Goal: Task Accomplishment & Management: Manage account settings

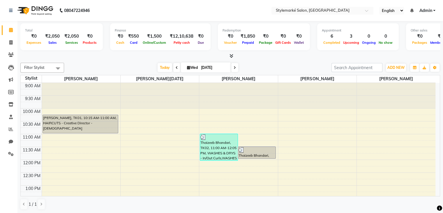
scroll to position [191, 0]
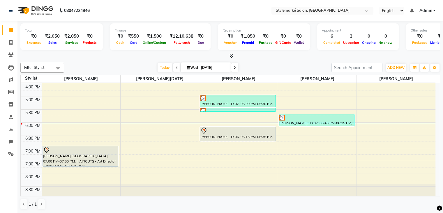
drag, startPoint x: 228, startPoint y: 133, endPoint x: 227, endPoint y: 141, distance: 8.2
click at [227, 141] on div "9:00 AM 9:30 AM 10:00 AM 10:30 AM 11:00 AM 11:30 AM 12:00 PM 12:30 PM 1:00 PM 1…" at bounding box center [228, 45] width 415 height 307
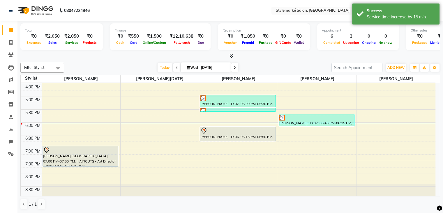
click at [176, 68] on icon at bounding box center [177, 67] width 2 height 3
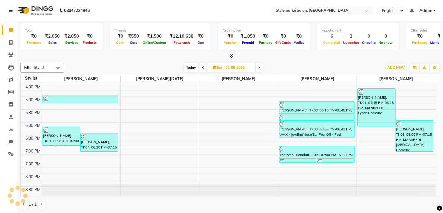
click at [193, 70] on span "Today" at bounding box center [191, 67] width 15 height 9
type input "[DATE]"
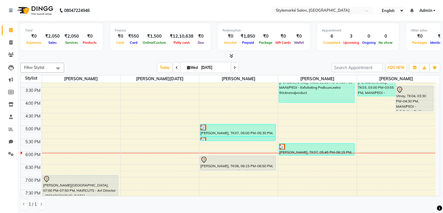
scroll to position [162, 0]
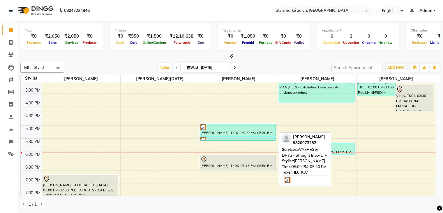
click at [254, 134] on div "[PERSON_NAME], TK07, 05:00 PM-05:30 PM, WASHES & DRYS - Straight Blow Dry" at bounding box center [237, 130] width 75 height 12
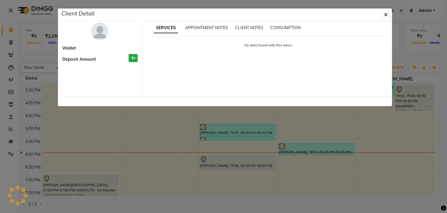
select select "3"
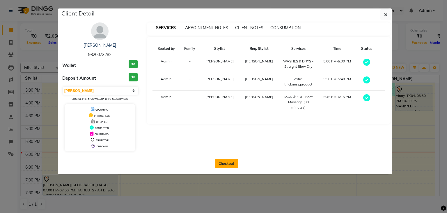
click at [224, 164] on button "Checkout" at bounding box center [226, 163] width 23 height 9
select select "7909"
select select "service"
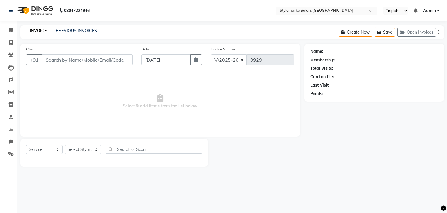
type input "9820073282"
select select "71243"
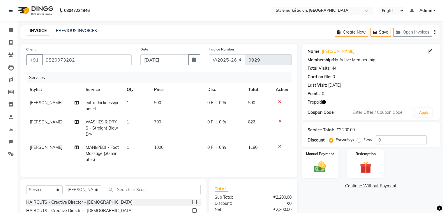
click at [164, 147] on td "1000" at bounding box center [177, 153] width 53 height 25
select select "71243"
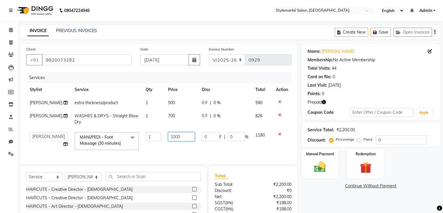
click at [177, 141] on input "1000" at bounding box center [181, 136] width 27 height 9
type input "1200"
click at [169, 122] on td "700" at bounding box center [182, 118] width 34 height 19
select select "71241"
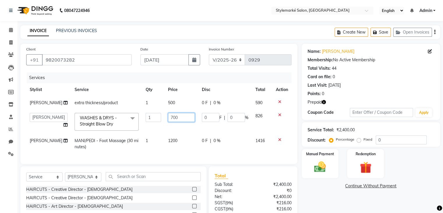
click at [173, 122] on input "700" at bounding box center [181, 117] width 27 height 9
type input "7"
type input "1200"
click at [262, 126] on td "826" at bounding box center [262, 121] width 20 height 25
select select "71241"
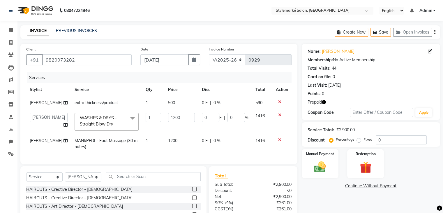
click at [434, 32] on icon "button" at bounding box center [434, 32] width 1 height 0
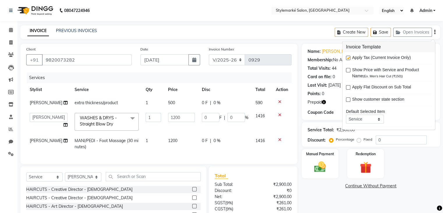
click at [349, 57] on label at bounding box center [348, 58] width 4 height 4
click at [349, 57] on input "checkbox" at bounding box center [348, 58] width 4 height 4
checkbox input "false"
click at [366, 162] on img at bounding box center [366, 167] width 20 height 15
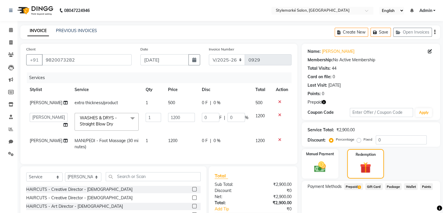
click at [356, 185] on span "Prepaid 1" at bounding box center [353, 186] width 19 height 7
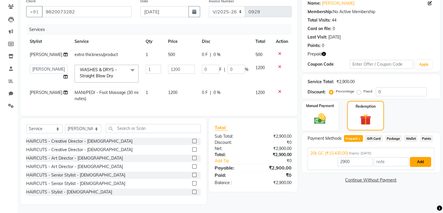
click at [424, 157] on button "Add" at bounding box center [420, 162] width 21 height 10
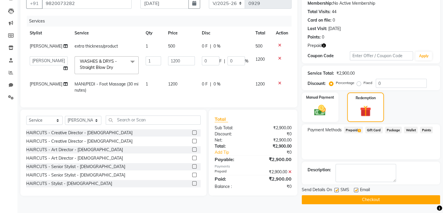
scroll to position [59, 0]
click at [388, 195] on button "Checkout" at bounding box center [371, 199] width 138 height 9
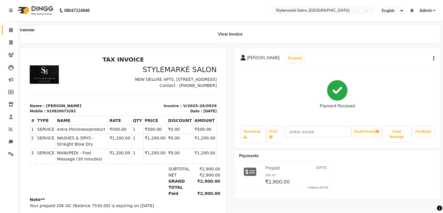
click at [9, 29] on icon at bounding box center [11, 30] width 4 height 4
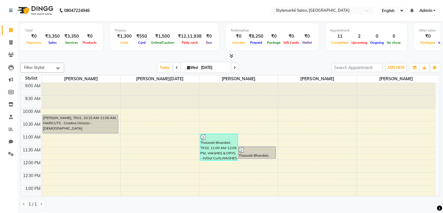
click at [187, 68] on icon at bounding box center [188, 68] width 3 height 4
select select "9"
select select "2025"
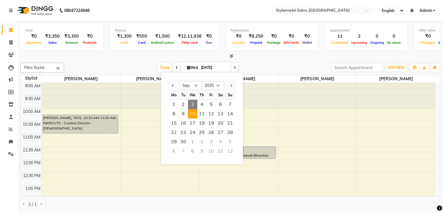
click at [192, 116] on span "10" at bounding box center [192, 113] width 9 height 9
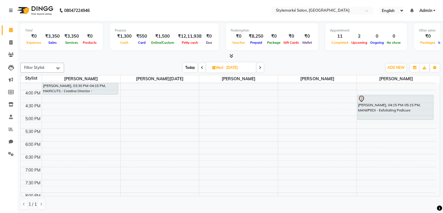
scroll to position [133, 0]
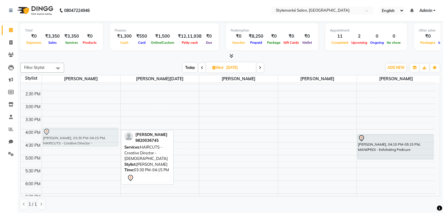
drag, startPoint x: 79, startPoint y: 123, endPoint x: 78, endPoint y: 137, distance: 14.3
click at [78, 137] on div "Salim Merchant, 03:30 PM-04:15 PM, HAIRCUTS - Creative Director - Male Salim Me…" at bounding box center [81, 103] width 78 height 307
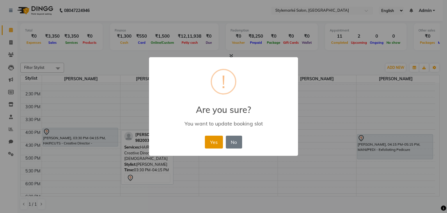
click at [217, 141] on button "Yes" at bounding box center [214, 141] width 18 height 13
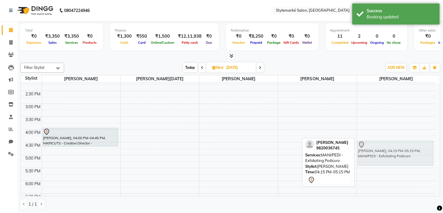
drag, startPoint x: 388, startPoint y: 147, endPoint x: 386, endPoint y: 153, distance: 7.0
click at [386, 153] on div "Salim Merchant, 04:15 PM-05:15 PM, MANI/PEDI - Exfoliating Pedicure Salim Merch…" at bounding box center [396, 103] width 79 height 307
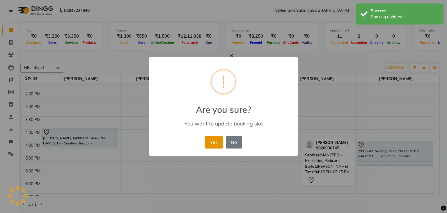
click at [213, 137] on button "Yes" at bounding box center [214, 141] width 18 height 13
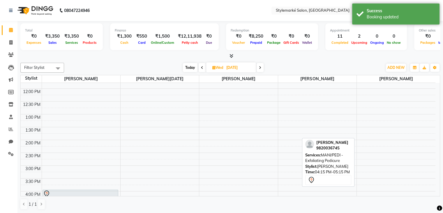
scroll to position [45, 0]
click at [191, 66] on span "Today" at bounding box center [190, 67] width 15 height 9
type input "[DATE]"
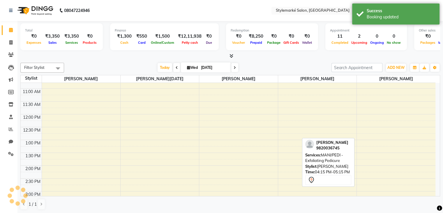
scroll to position [191, 0]
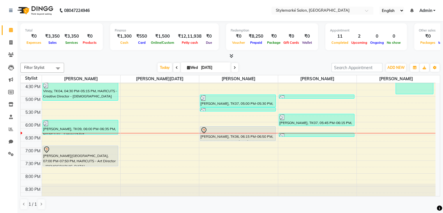
click at [92, 162] on div "Mihir Shah, TK01, 10:15 AM-11:00 AM, HAIRCUTS - Creative Director - Male Vinay,…" at bounding box center [81, 44] width 78 height 307
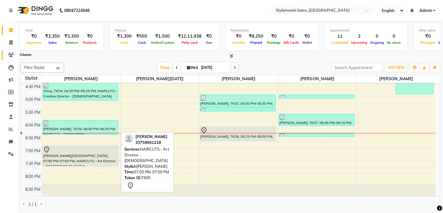
click at [12, 54] on icon at bounding box center [11, 54] width 6 height 4
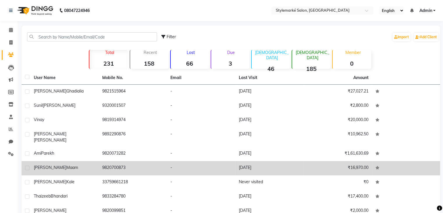
click at [74, 168] on td "Manjiri Maam" at bounding box center [64, 168] width 68 height 14
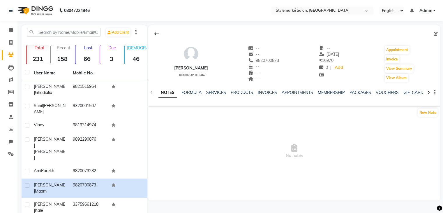
click at [380, 95] on div "VOUCHERS" at bounding box center [387, 92] width 23 height 6
click at [379, 95] on div "VOUCHERS" at bounding box center [387, 92] width 23 height 6
click at [378, 93] on link "VOUCHERS" at bounding box center [387, 92] width 23 height 5
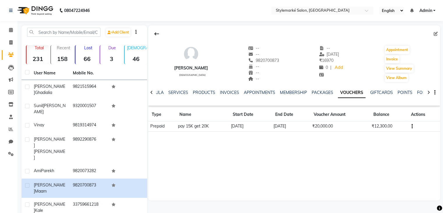
drag, startPoint x: 372, startPoint y: 135, endPoint x: 447, endPoint y: 226, distance: 117.7
click at [443, 212] on html "08047224946 Select Location × Stylemarké Salon, Altamount Road English ENGLISH …" at bounding box center [221, 106] width 443 height 213
click at [12, 31] on icon at bounding box center [11, 30] width 4 height 4
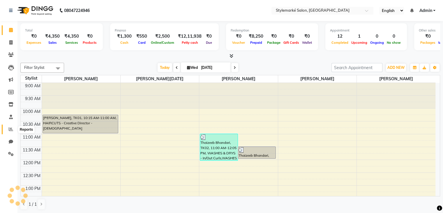
click at [10, 128] on icon at bounding box center [11, 129] width 4 height 4
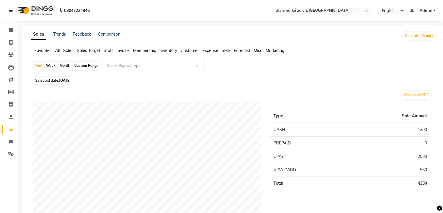
click at [72, 52] on span "Sales" at bounding box center [68, 50] width 10 height 5
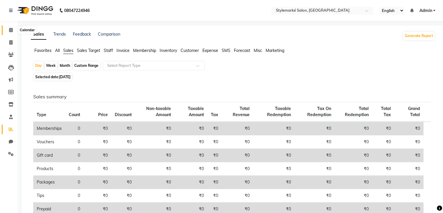
click at [10, 29] on icon at bounding box center [11, 30] width 4 height 4
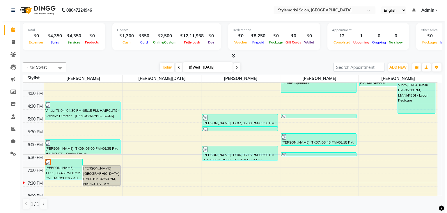
scroll to position [191, 0]
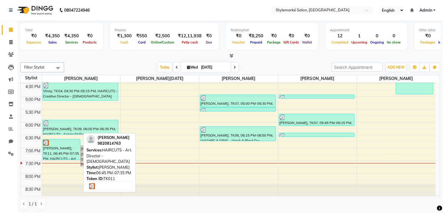
click at [62, 151] on div "[PERSON_NAME], TK11, 06:45 PM-07:35 PM, HAIRCUTS - Art Director - [DEMOGRAPHIC_…" at bounding box center [61, 149] width 37 height 20
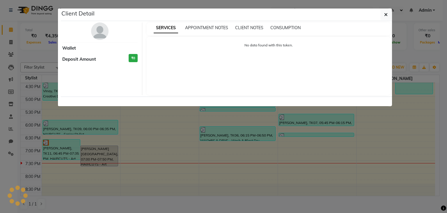
select select "3"
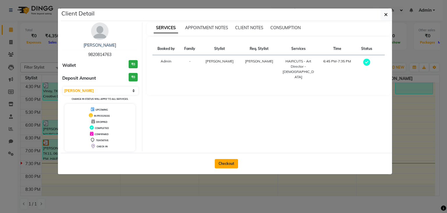
click at [233, 166] on button "Checkout" at bounding box center [226, 163] width 23 height 9
select select "7909"
select select "service"
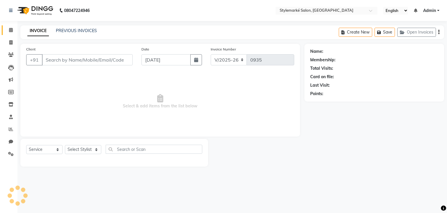
type input "9820814763"
select select "71239"
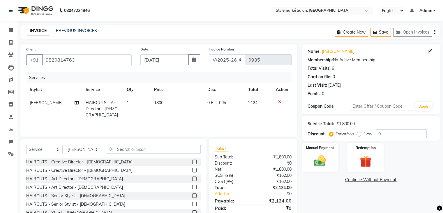
click at [435, 32] on icon "button" at bounding box center [434, 32] width 1 height 0
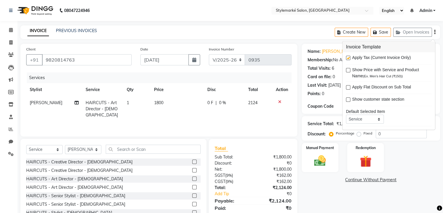
click at [347, 56] on label at bounding box center [348, 58] width 4 height 4
click at [347, 56] on input "checkbox" at bounding box center [348, 58] width 4 height 4
checkbox input "false"
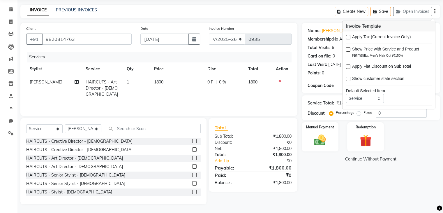
click at [420, 181] on div "Name: Rupal Vora Membership: No Active Membership Total Visits: 6 Card on file:…" at bounding box center [373, 113] width 143 height 181
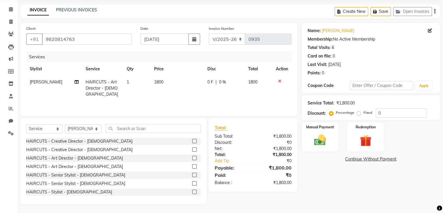
scroll to position [0, 0]
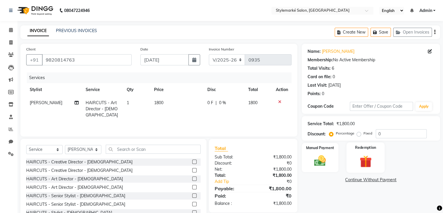
click at [373, 162] on img at bounding box center [366, 161] width 20 height 15
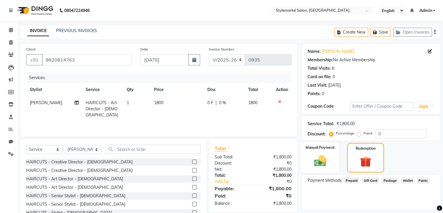
click at [327, 164] on img at bounding box center [320, 160] width 20 height 14
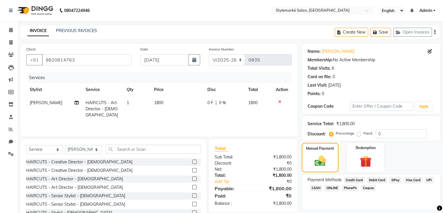
click at [396, 181] on span "GPay" at bounding box center [395, 179] width 12 height 7
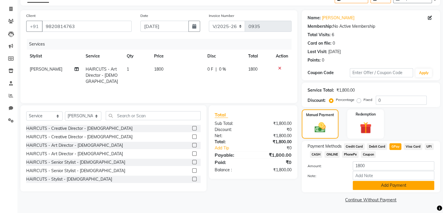
click at [374, 184] on button "Add Payment" at bounding box center [394, 185] width 82 height 9
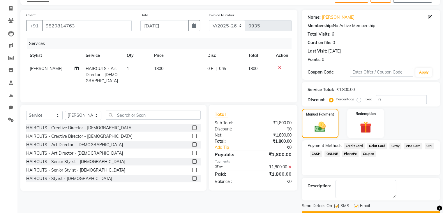
scroll to position [50, 0]
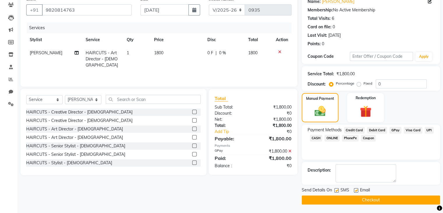
click at [381, 199] on button "Checkout" at bounding box center [371, 199] width 138 height 9
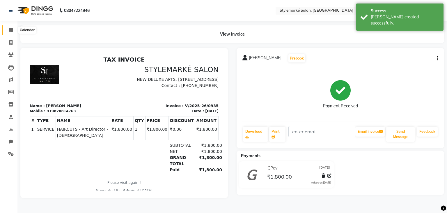
click at [14, 27] on span at bounding box center [11, 30] width 10 height 7
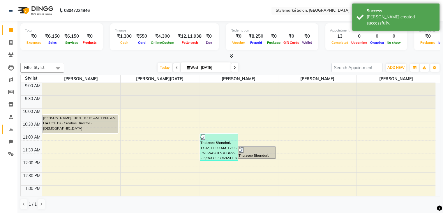
click at [10, 132] on link "Reports" at bounding box center [9, 129] width 14 height 10
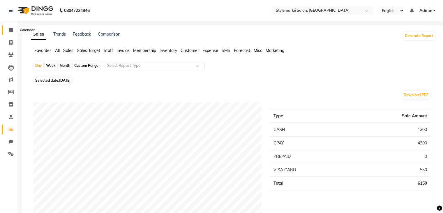
click at [13, 31] on icon at bounding box center [11, 30] width 4 height 4
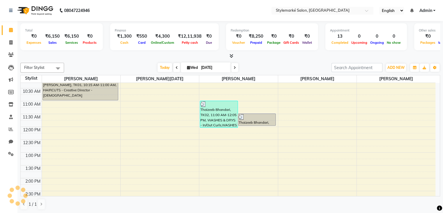
scroll to position [58, 0]
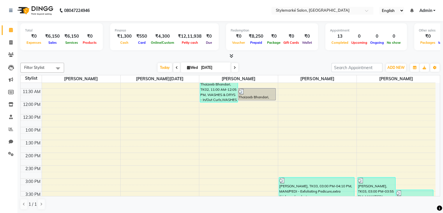
click at [233, 69] on span at bounding box center [234, 67] width 7 height 9
type input "04-09-2025"
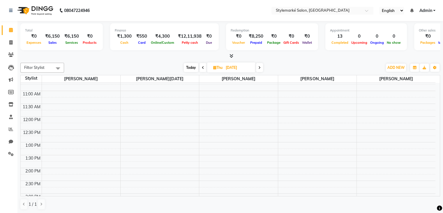
scroll to position [0, 0]
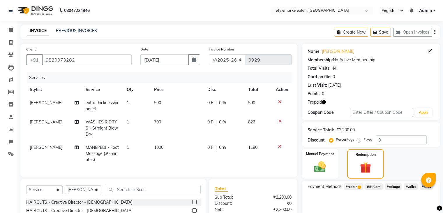
select select "7909"
select select "service"
select select "71243"
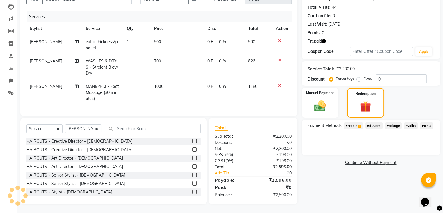
scroll to position [7, 0]
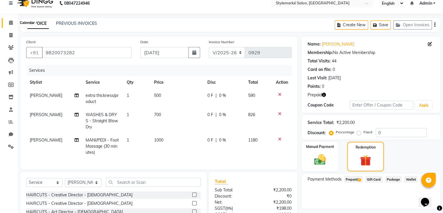
click at [12, 22] on icon at bounding box center [11, 22] width 4 height 4
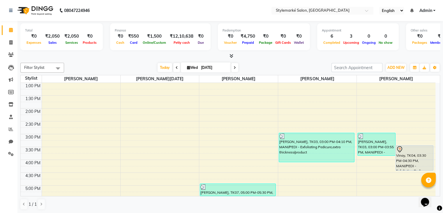
scroll to position [116, 0]
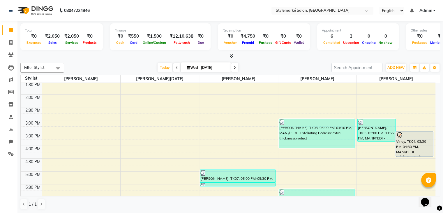
click at [308, 173] on div "9:00 AM 9:30 AM 10:00 AM 10:30 AM 11:00 AM 11:30 AM 12:00 PM 12:30 PM 1:00 PM 1…" at bounding box center [228, 119] width 415 height 307
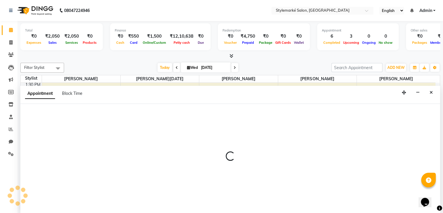
scroll to position [0, 0]
select select "71243"
select select "1020"
select select "tentative"
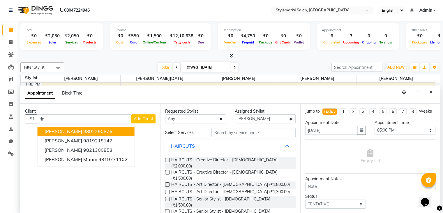
click at [89, 128] on ngb-highlight "9892290876" at bounding box center [97, 131] width 29 height 6
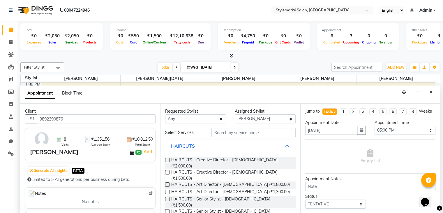
type input "9892290876"
click at [204, 119] on select "Any [PERSON_NAME] ⁠[PERSON_NAME][DATE] ⁠[PERSON_NAME] [PERSON_NAME] [PERSON_NAM…" at bounding box center [195, 118] width 61 height 9
select select "71243"
click at [165, 114] on select "Any [PERSON_NAME] ⁠[PERSON_NAME][DATE] ⁠[PERSON_NAME] [PERSON_NAME] [PERSON_NAM…" at bounding box center [195, 118] width 61 height 9
click at [217, 130] on input "text" at bounding box center [253, 132] width 84 height 9
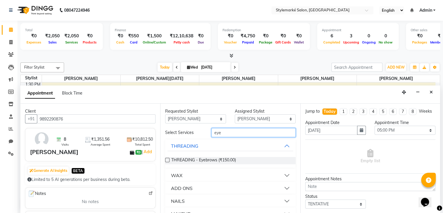
type input "eye"
click at [169, 160] on label at bounding box center [167, 160] width 4 height 4
click at [169, 160] on input "checkbox" at bounding box center [167, 160] width 4 height 4
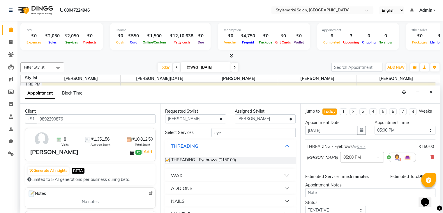
checkbox input "false"
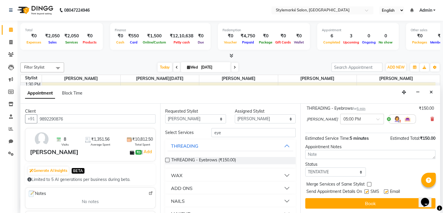
scroll to position [43, 0]
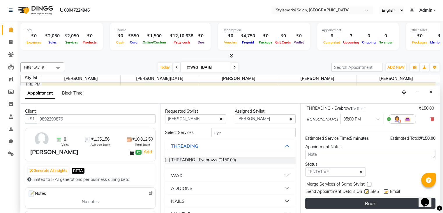
click at [383, 206] on button "Book" at bounding box center [370, 203] width 130 height 10
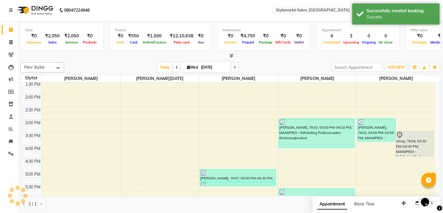
scroll to position [0, 0]
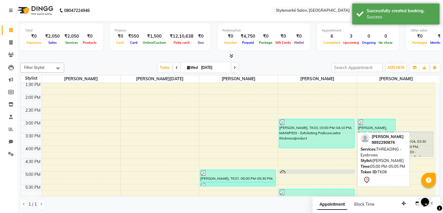
click at [311, 172] on div at bounding box center [316, 173] width 75 height 2
click at [295, 171] on div at bounding box center [316, 173] width 75 height 7
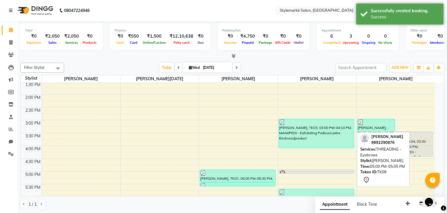
select select "7"
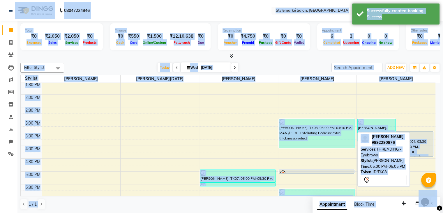
click at [295, 171] on div at bounding box center [316, 173] width 75 height 7
select select "7"
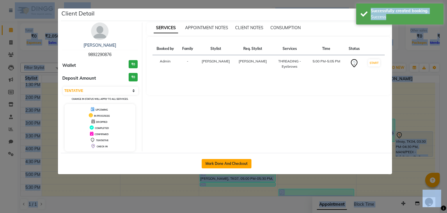
click at [243, 166] on button "Mark Done And Checkout" at bounding box center [227, 163] width 50 height 9
select select "service"
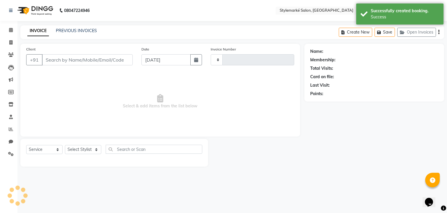
type input "9892290876"
select select "71243"
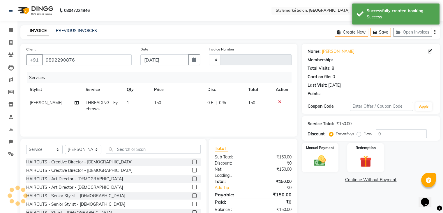
type input "0930"
select select "7909"
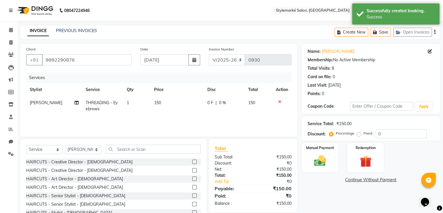
click at [434, 32] on icon "button" at bounding box center [434, 32] width 1 height 0
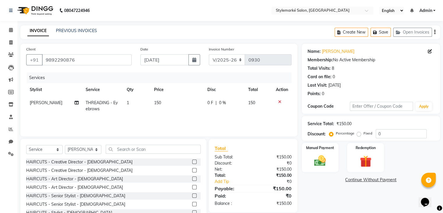
click at [435, 32] on icon "button" at bounding box center [434, 32] width 1 height 0
click at [434, 32] on icon "button" at bounding box center [434, 32] width 1 height 0
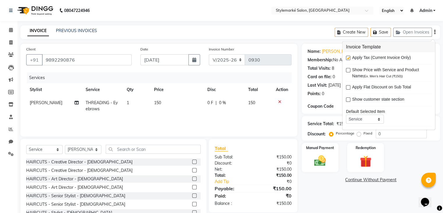
click at [347, 60] on label at bounding box center [348, 58] width 4 height 4
click at [347, 60] on input "checkbox" at bounding box center [348, 58] width 4 height 4
checkbox input "false"
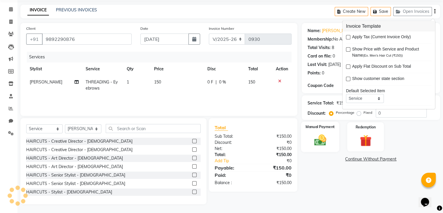
click at [337, 137] on div "Manual Payment" at bounding box center [320, 136] width 38 height 30
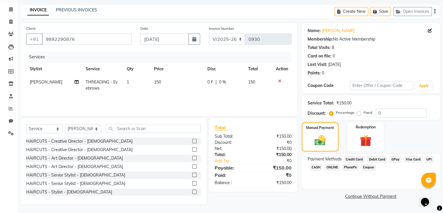
click at [314, 167] on span "CASH" at bounding box center [316, 167] width 13 height 7
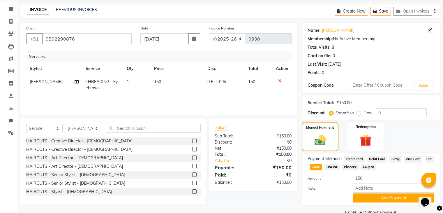
scroll to position [34, 0]
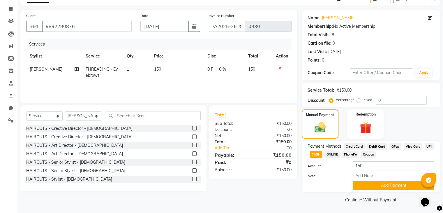
click at [382, 190] on div "Payment Methods Credit Card Debit Card GPay Visa Card UPI CASH ONLINE PhonePe C…" at bounding box center [371, 166] width 138 height 51
click at [385, 182] on button "Add Payment" at bounding box center [394, 185] width 82 height 9
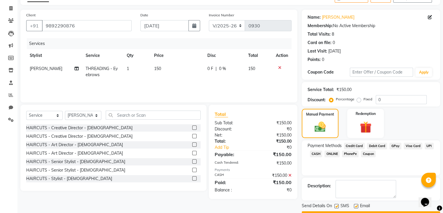
scroll to position [50, 0]
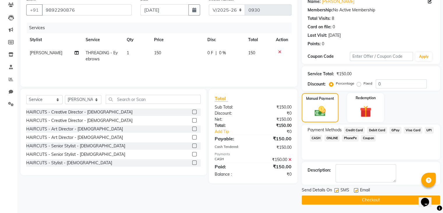
click at [353, 199] on button "Checkout" at bounding box center [371, 199] width 138 height 9
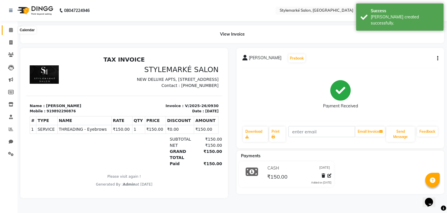
click at [13, 33] on span at bounding box center [11, 30] width 10 height 7
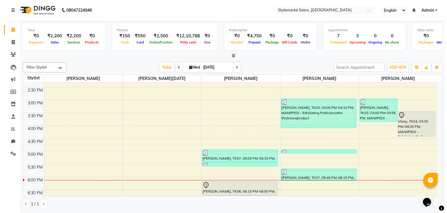
scroll to position [104, 0]
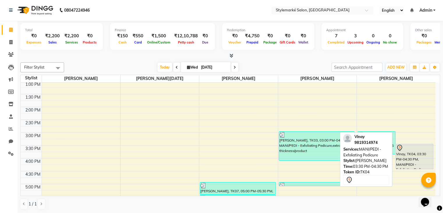
click at [414, 157] on div "Vinay, TK04, 03:30 PM-04:30 PM, MANI/PEDI - Exfoliating Pedicure" at bounding box center [415, 156] width 38 height 25
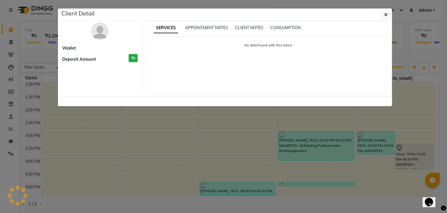
select select "7"
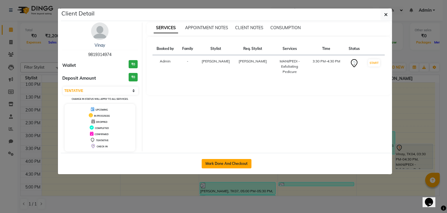
click at [227, 160] on button "Mark Done And Checkout" at bounding box center [227, 163] width 50 height 9
select select "7909"
select select "service"
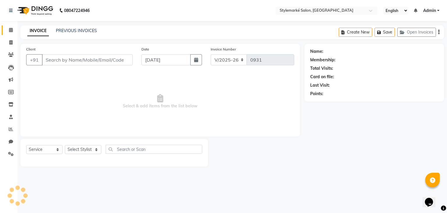
type input "9819314974"
select select "71244"
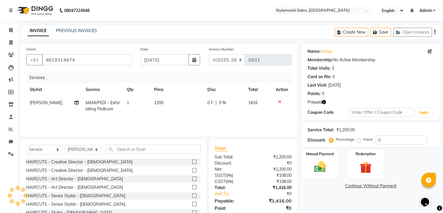
click at [111, 107] on span "MANI/PEDI - Exfoliating Pedicure" at bounding box center [103, 105] width 34 height 11
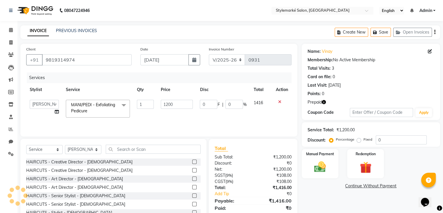
click at [111, 108] on span "MANI/PEDI - Exfoliating Pedicure x" at bounding box center [95, 108] width 51 height 13
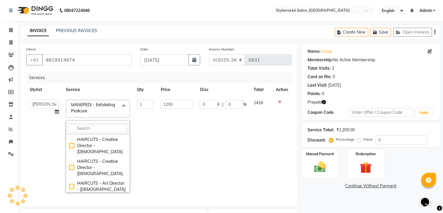
click at [96, 123] on li at bounding box center [97, 128] width 63 height 12
click at [92, 128] on input "multiselect-search" at bounding box center [98, 128] width 58 height 6
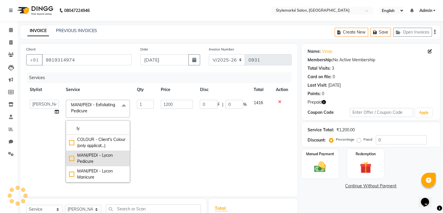
type input "ly"
click at [69, 159] on div "MANI/PEDI - Lycon Pedicure" at bounding box center [98, 158] width 58 height 12
checkbox input "true"
type input "2000"
click at [208, 114] on td "0 F | 0 %" at bounding box center [223, 140] width 54 height 89
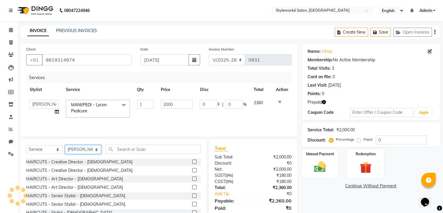
click at [96, 150] on select "Select Stylist Ganesh Mariya ⁠Mansi Dhanu ⁠Nisha Patel Salman Salmani Shafique …" at bounding box center [83, 149] width 36 height 9
select select "71239"
click at [65, 145] on select "Select Stylist Ganesh Mariya ⁠Mansi Dhanu ⁠Nisha Patel Salman Salmani Shafique …" at bounding box center [83, 149] width 36 height 9
click at [192, 170] on label at bounding box center [194, 170] width 4 height 4
click at [192, 170] on input "checkbox" at bounding box center [194, 170] width 4 height 4
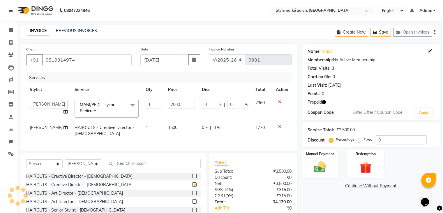
checkbox input "false"
click at [435, 32] on icon "button" at bounding box center [434, 32] width 1 height 0
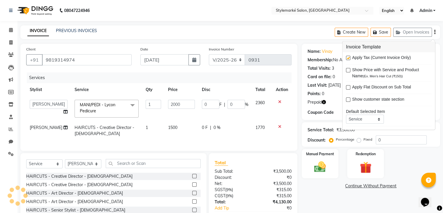
click at [349, 59] on label at bounding box center [348, 58] width 4 height 4
click at [349, 59] on input "checkbox" at bounding box center [348, 58] width 4 height 4
checkbox input "false"
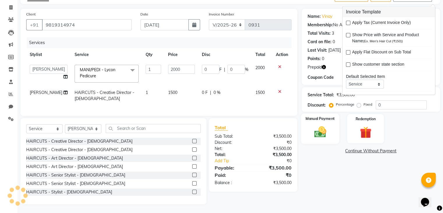
click at [322, 130] on img at bounding box center [320, 132] width 20 height 14
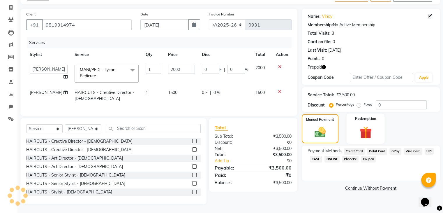
click at [365, 125] on img at bounding box center [366, 132] width 20 height 15
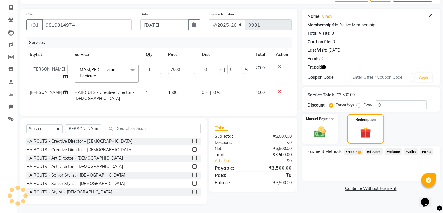
click at [355, 149] on span "Prepaid 1" at bounding box center [353, 151] width 19 height 7
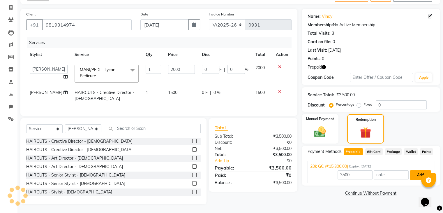
click at [417, 170] on button "Add" at bounding box center [420, 175] width 21 height 10
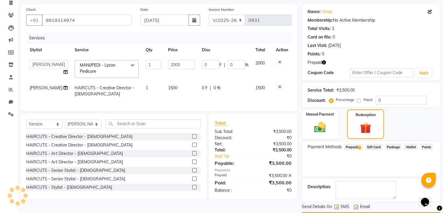
scroll to position [56, 0]
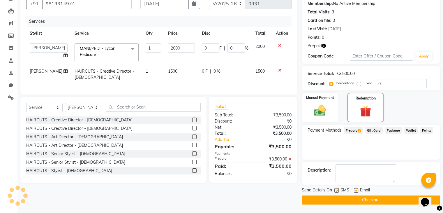
click at [317, 196] on button "Checkout" at bounding box center [371, 199] width 138 height 9
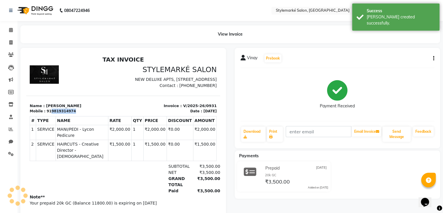
drag, startPoint x: 47, startPoint y: 118, endPoint x: 72, endPoint y: 118, distance: 24.5
click at [72, 114] on div "Mobile : 919819314974" at bounding box center [75, 110] width 90 height 5
copy div "9819314974"
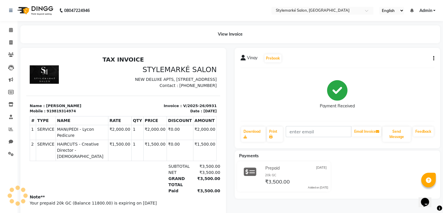
click at [100, 169] on div "NET ₹3,500.00" at bounding box center [155, 172] width 132 height 6
click at [11, 29] on icon at bounding box center [11, 30] width 4 height 4
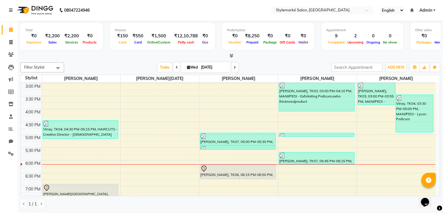
scroll to position [175, 0]
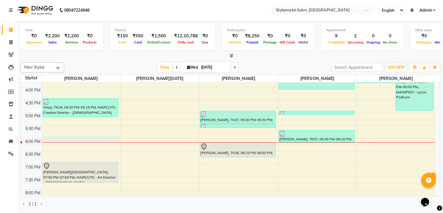
click at [64, 137] on div "9:00 AM 9:30 AM 10:00 AM 10:30 AM 11:00 AM 11:30 AM 12:00 PM 12:30 PM 1:00 PM 1…" at bounding box center [228, 61] width 415 height 307
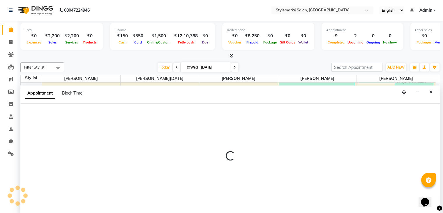
select select "71239"
select select "1080"
select select "tentative"
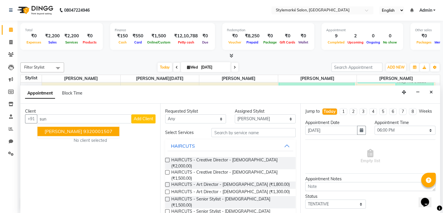
click at [83, 132] on ngb-highlight "9320001507" at bounding box center [97, 131] width 29 height 6
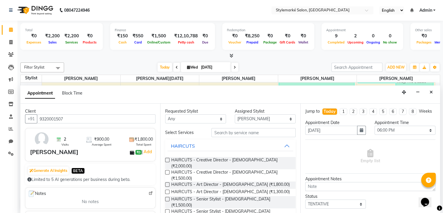
type input "9320001507"
click at [218, 119] on select "Any [PERSON_NAME] ⁠[PERSON_NAME][DATE] ⁠[PERSON_NAME] [PERSON_NAME] [PERSON_NAM…" at bounding box center [195, 118] width 61 height 9
select select "71239"
click at [165, 114] on select "Any [PERSON_NAME] ⁠[PERSON_NAME][DATE] ⁠[PERSON_NAME] [PERSON_NAME] [PERSON_NAM…" at bounding box center [195, 118] width 61 height 9
click at [168, 209] on label at bounding box center [167, 211] width 4 height 4
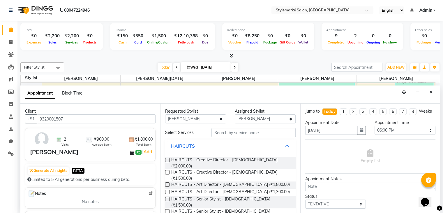
click at [168, 210] on input "checkbox" at bounding box center [167, 212] width 4 height 4
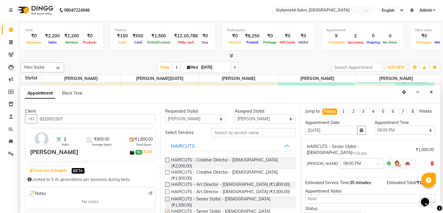
checkbox input "false"
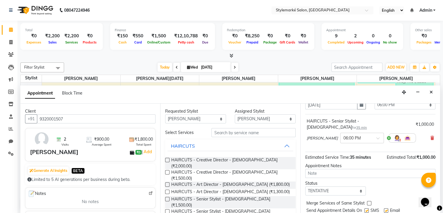
scroll to position [43, 0]
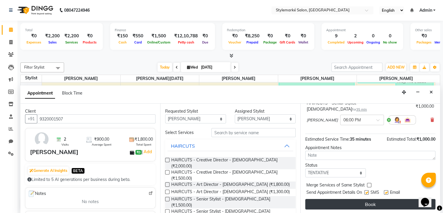
click at [386, 201] on button "Book" at bounding box center [370, 204] width 130 height 10
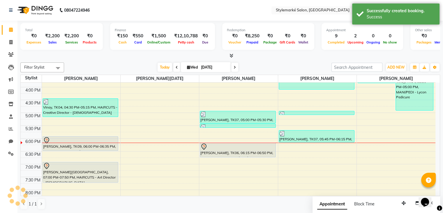
scroll to position [0, 0]
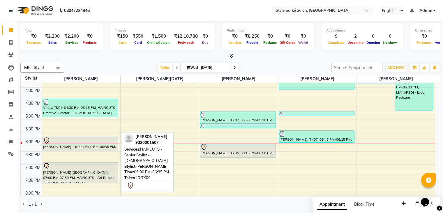
click at [107, 147] on div "[PERSON_NAME], TK09, 06:00 PM-06:35 PM, HAIRCUTS - Senior Stylist - [DEMOGRAPHI…" at bounding box center [80, 144] width 75 height 14
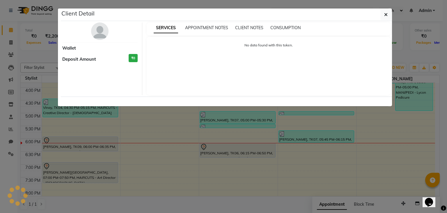
select select "7"
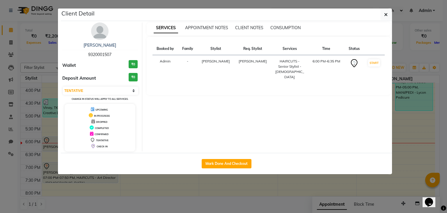
click at [242, 168] on div "Mark Done And Checkout" at bounding box center [226, 163] width 331 height 21
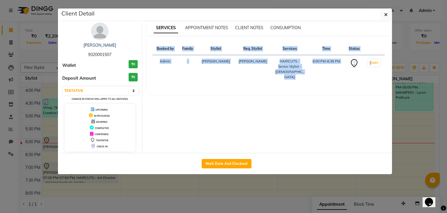
click at [242, 168] on div "Mark Done And Checkout" at bounding box center [226, 163] width 331 height 21
click at [242, 166] on button "Mark Done And Checkout" at bounding box center [227, 163] width 50 height 9
select select "7909"
select select "service"
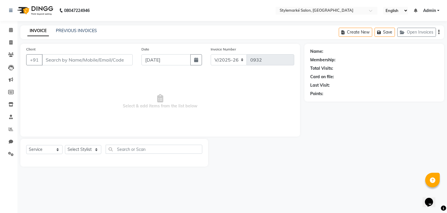
type input "9320001507"
select select "71239"
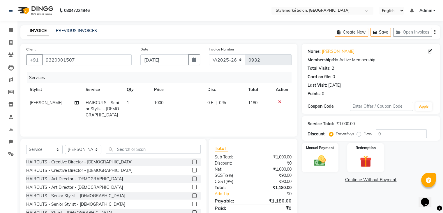
click at [434, 32] on icon "button" at bounding box center [434, 32] width 1 height 0
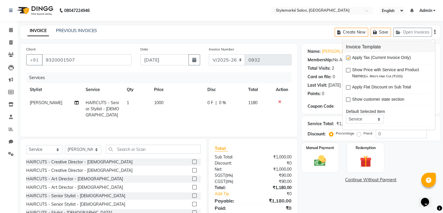
click at [348, 61] on div at bounding box center [348, 59] width 4 height 6
click at [348, 58] on label at bounding box center [348, 58] width 4 height 4
click at [348, 58] on input "checkbox" at bounding box center [348, 58] width 4 height 4
checkbox input "false"
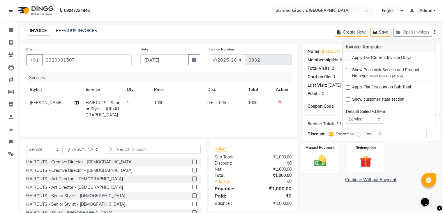
drag, startPoint x: 330, startPoint y: 164, endPoint x: 333, endPoint y: 164, distance: 3.8
click at [330, 164] on div "Manual Payment" at bounding box center [320, 157] width 38 height 30
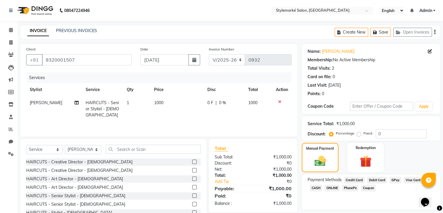
click at [317, 188] on span "CASH" at bounding box center [316, 187] width 13 height 7
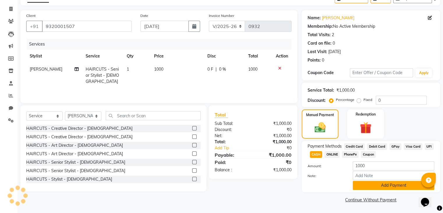
click at [399, 186] on button "Add Payment" at bounding box center [394, 185] width 82 height 9
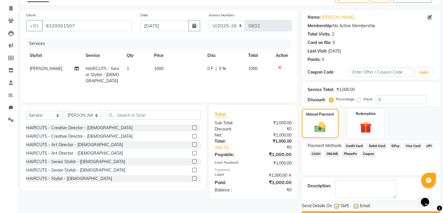
scroll to position [50, 0]
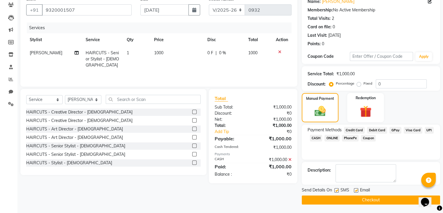
click at [338, 202] on button "Checkout" at bounding box center [371, 199] width 138 height 9
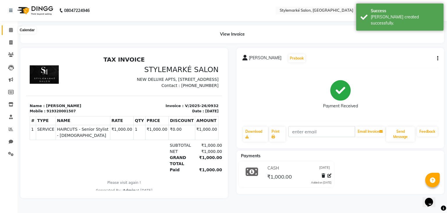
click at [12, 32] on icon at bounding box center [11, 30] width 4 height 4
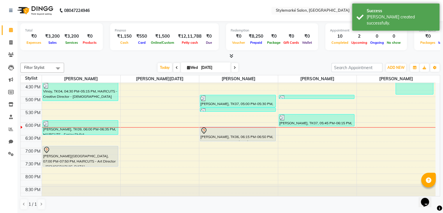
scroll to position [191, 0]
click at [12, 128] on icon at bounding box center [11, 129] width 4 height 4
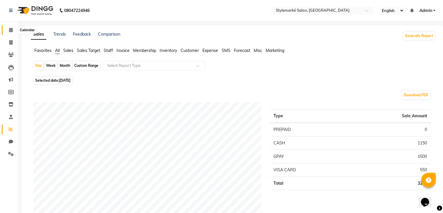
drag, startPoint x: 12, startPoint y: 31, endPoint x: 20, endPoint y: 34, distance: 7.8
click at [12, 31] on icon at bounding box center [11, 30] width 4 height 4
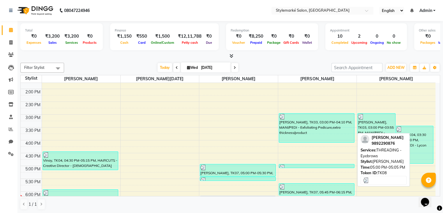
scroll to position [151, 0]
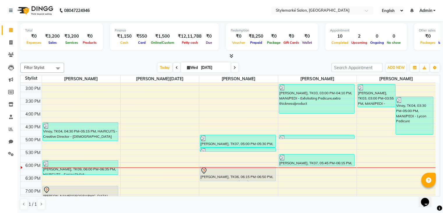
click at [290, 173] on div "9:00 AM 9:30 AM 10:00 AM 10:30 AM 11:00 AM 11:30 AM 12:00 PM 12:30 PM 1:00 PM 1…" at bounding box center [228, 85] width 415 height 307
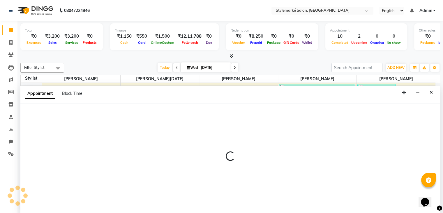
select select "71243"
select select "1110"
select select "tentative"
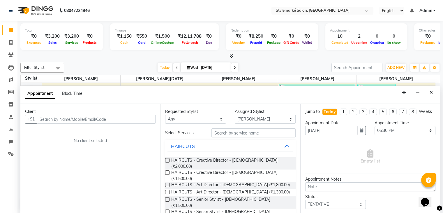
scroll to position [0, 0]
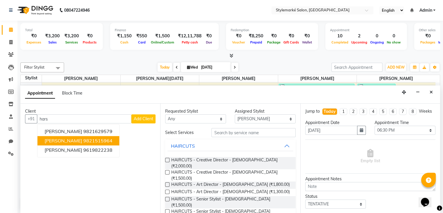
click at [114, 139] on button "Harsha Ghadialia 9821515964" at bounding box center [79, 140] width 82 height 9
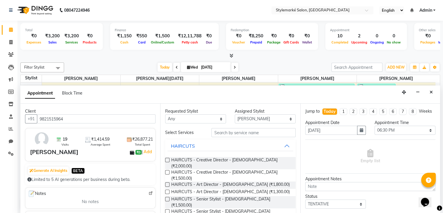
type input "9821515964"
drag, startPoint x: 210, startPoint y: 117, endPoint x: 210, endPoint y: 120, distance: 3.5
click at [210, 117] on select "Any [PERSON_NAME] ⁠[PERSON_NAME][DATE] ⁠[PERSON_NAME] [PERSON_NAME] [PERSON_NAM…" at bounding box center [195, 118] width 61 height 9
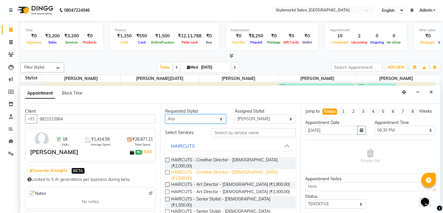
select select "71243"
click at [165, 114] on select "Any [PERSON_NAME] ⁠[PERSON_NAME][DATE] ⁠[PERSON_NAME] [PERSON_NAME] [PERSON_NAM…" at bounding box center [195, 118] width 61 height 9
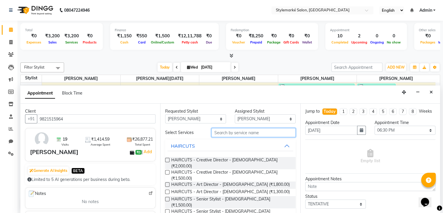
drag, startPoint x: 238, startPoint y: 132, endPoint x: 241, endPoint y: 136, distance: 5.4
click at [238, 132] on input "text" at bounding box center [253, 132] width 84 height 9
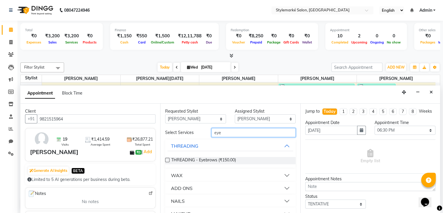
type input "eye"
click at [169, 159] on label at bounding box center [167, 160] width 4 height 4
click at [169, 159] on input "checkbox" at bounding box center [167, 160] width 4 height 4
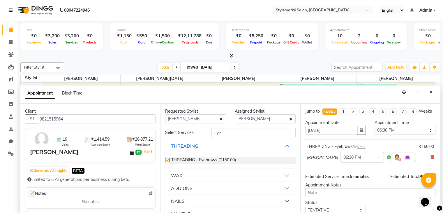
checkbox input "false"
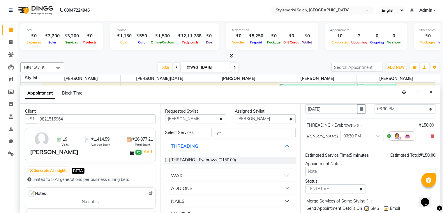
scroll to position [43, 0]
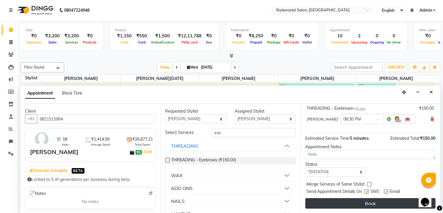
click at [372, 202] on button "Book" at bounding box center [370, 203] width 130 height 10
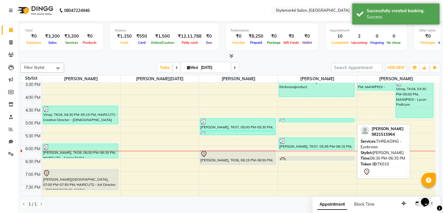
scroll to position [191, 0]
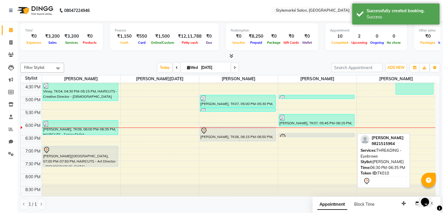
click at [299, 135] on div at bounding box center [316, 136] width 75 height 2
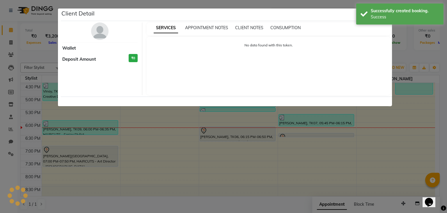
select select "7"
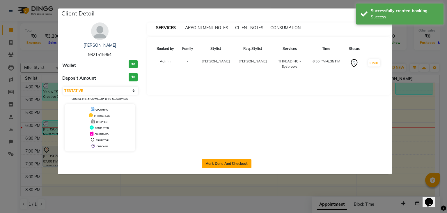
click at [232, 160] on button "Mark Done And Checkout" at bounding box center [227, 163] width 50 height 9
select select "7909"
select select "service"
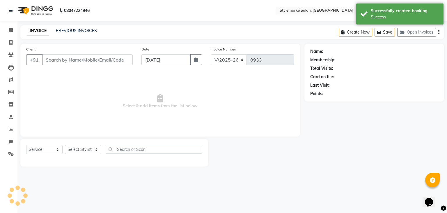
type input "9821515964"
select select "71243"
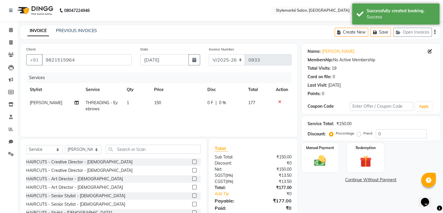
click at [434, 32] on icon "button" at bounding box center [434, 32] width 1 height 0
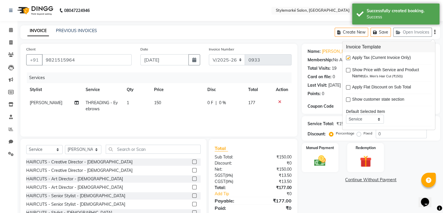
click at [347, 59] on label at bounding box center [348, 58] width 4 height 4
click at [347, 59] on input "checkbox" at bounding box center [348, 58] width 4 height 4
checkbox input "false"
click at [326, 166] on img at bounding box center [320, 161] width 20 height 14
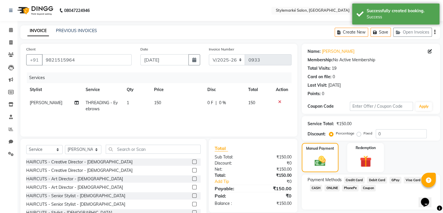
scroll to position [21, 0]
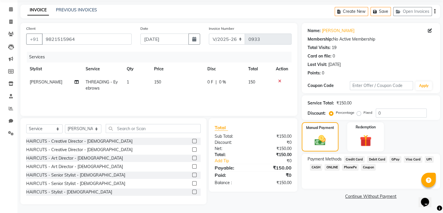
click at [315, 169] on span "CASH" at bounding box center [316, 167] width 13 height 7
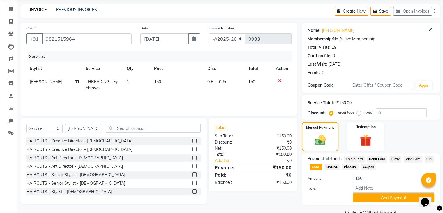
scroll to position [34, 0]
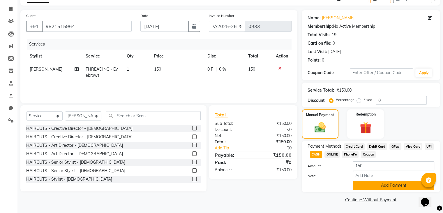
click at [384, 186] on button "Add Payment" at bounding box center [394, 185] width 82 height 9
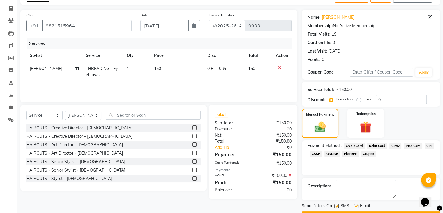
scroll to position [50, 0]
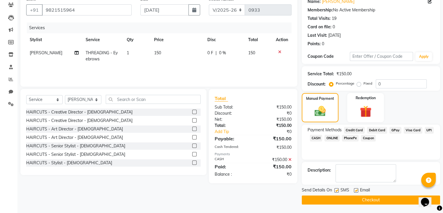
click at [335, 197] on button "Checkout" at bounding box center [371, 199] width 138 height 9
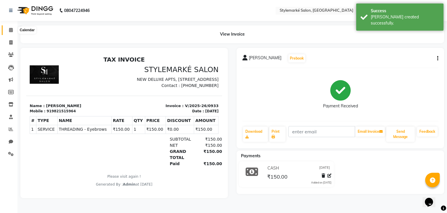
click at [12, 29] on icon at bounding box center [11, 30] width 4 height 4
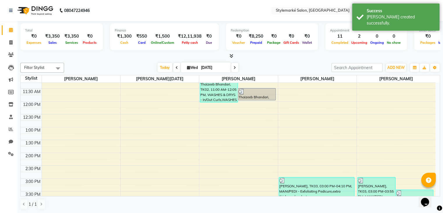
scroll to position [146, 0]
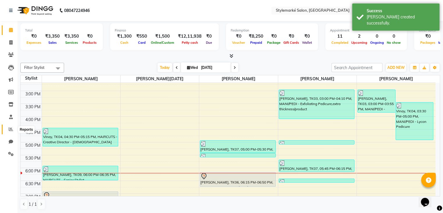
click at [12, 129] on icon at bounding box center [11, 129] width 4 height 4
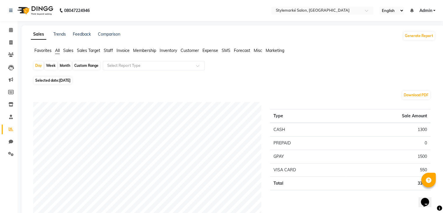
scroll to position [29, 0]
click at [8, 33] on span at bounding box center [11, 30] width 10 height 7
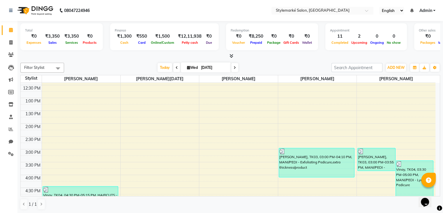
scroll to position [175, 0]
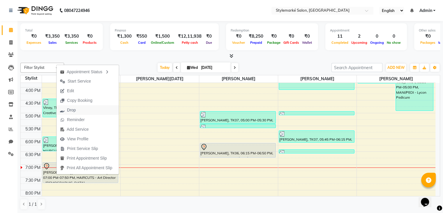
click at [80, 110] on button "Drop" at bounding box center [87, 110] width 62 height 10
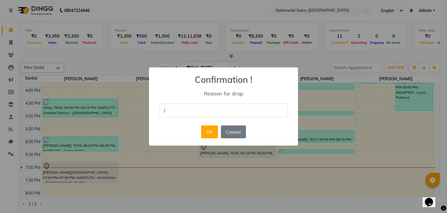
type input "/"
click at [262, 132] on div "× Confirmation ! Reason for drop / OK No Cancel" at bounding box center [223, 106] width 149 height 78
click at [210, 132] on button "OK" at bounding box center [209, 131] width 17 height 13
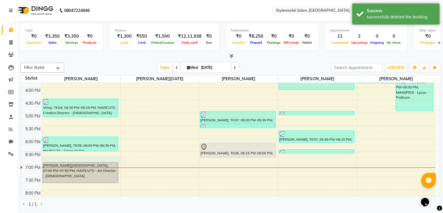
click at [46, 156] on div "9:00 AM 9:30 AM 10:00 AM 10:30 AM 11:00 AM 11:30 AM 12:00 PM 12:30 PM 1:00 PM 1…" at bounding box center [228, 61] width 415 height 307
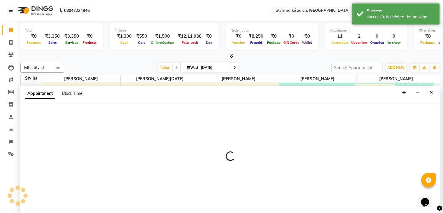
scroll to position [0, 0]
select select "71239"
select select "1125"
select select "tentative"
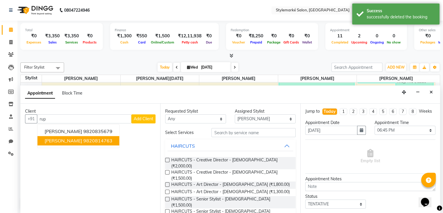
click at [62, 143] on button "[PERSON_NAME] 9820814763" at bounding box center [79, 140] width 82 height 9
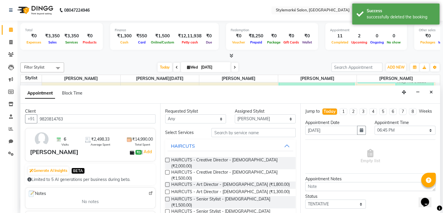
type input "9820814763"
click at [206, 119] on select "Any [PERSON_NAME] ⁠[PERSON_NAME][DATE] ⁠[PERSON_NAME] [PERSON_NAME] [PERSON_NAM…" at bounding box center [195, 118] width 61 height 9
select select "71239"
click at [165, 114] on select "Any [PERSON_NAME] ⁠[PERSON_NAME][DATE] ⁠[PERSON_NAME] [PERSON_NAME] [PERSON_NAM…" at bounding box center [195, 118] width 61 height 9
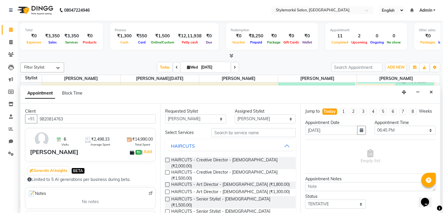
click at [167, 182] on label at bounding box center [167, 184] width 4 height 4
click at [167, 183] on input "checkbox" at bounding box center [167, 185] width 4 height 4
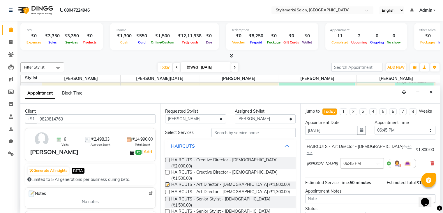
checkbox input "false"
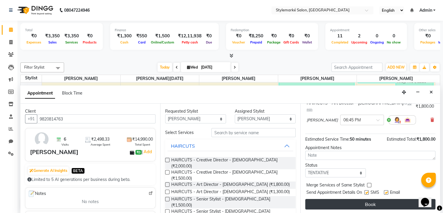
click at [338, 200] on button "Book" at bounding box center [370, 204] width 130 height 10
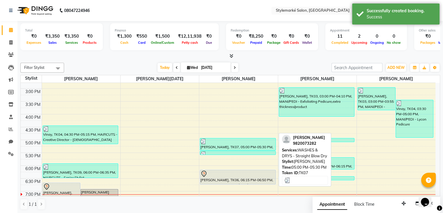
scroll to position [175, 0]
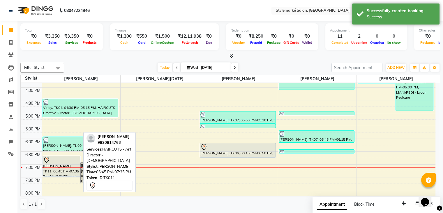
click at [57, 170] on div "[PERSON_NAME], TK11, 06:45 PM-07:35 PM, HAIRCUTS - Art Director - [DEMOGRAPHIC_…" at bounding box center [61, 166] width 37 height 20
select select "7"
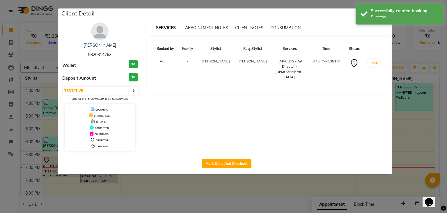
click at [412, 152] on ngb-modal-window "Client Detail [PERSON_NAME] 9820814763 Wallet ₹0 Deposit Amount ₹0 Select IN SE…" at bounding box center [223, 106] width 447 height 213
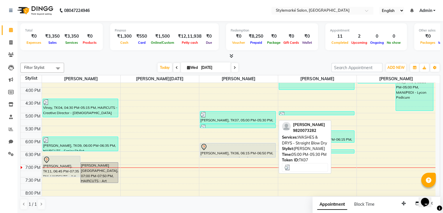
scroll to position [191, 0]
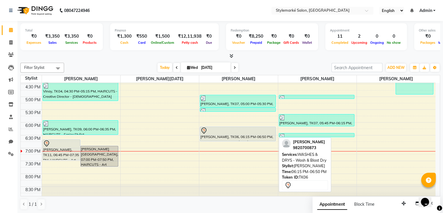
click at [222, 138] on div "[PERSON_NAME], TK06, 06:15 PM-06:50 PM, WASHES & DRYS - Wash & Blast Dry" at bounding box center [237, 134] width 75 height 14
select select "7"
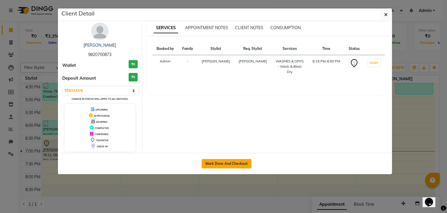
click at [217, 162] on button "Mark Done And Checkout" at bounding box center [227, 163] width 50 height 9
select select "7909"
select select "service"
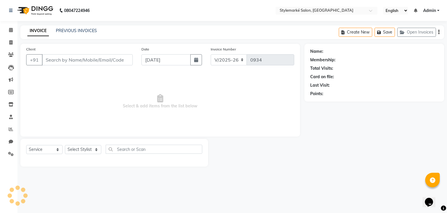
type input "9820700873"
select select "71241"
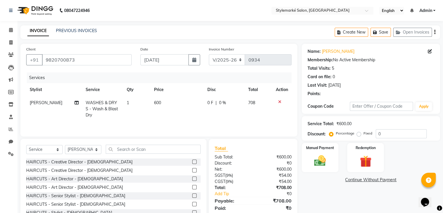
click at [161, 105] on td "600" at bounding box center [177, 108] width 53 height 25
select select "71241"
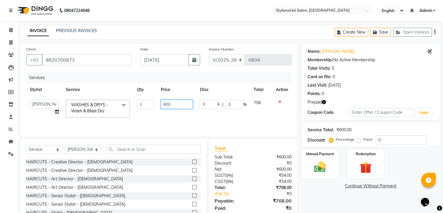
click at [170, 106] on input "600" at bounding box center [177, 104] width 32 height 9
type input "6"
type input "1000"
drag, startPoint x: 269, startPoint y: 109, endPoint x: 271, endPoint y: 104, distance: 5.8
click at [268, 109] on td "708" at bounding box center [261, 108] width 22 height 25
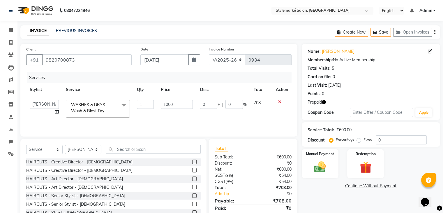
select select "71241"
click at [435, 32] on icon "button" at bounding box center [434, 32] width 1 height 0
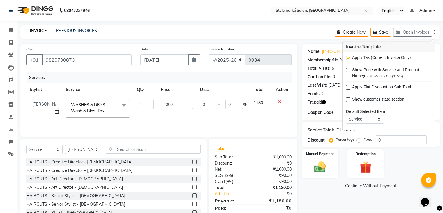
click at [347, 59] on label at bounding box center [348, 58] width 4 height 4
click at [347, 59] on input "checkbox" at bounding box center [348, 58] width 4 height 4
checkbox input "false"
click at [315, 175] on div "Manual Payment" at bounding box center [320, 163] width 38 height 30
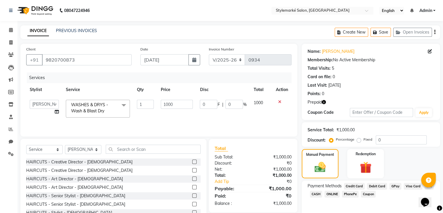
click at [393, 185] on span "GPay" at bounding box center [395, 186] width 12 height 7
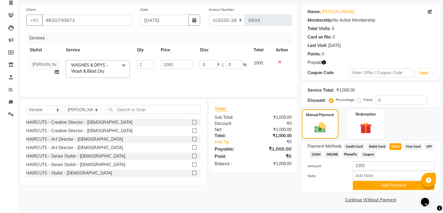
drag, startPoint x: 373, startPoint y: 181, endPoint x: 375, endPoint y: 162, distance: 19.3
click at [373, 182] on button "Add Payment" at bounding box center [394, 185] width 82 height 9
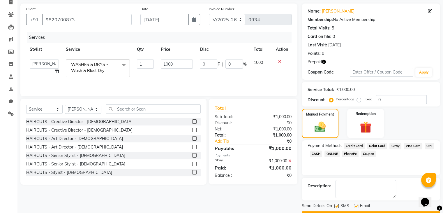
scroll to position [56, 0]
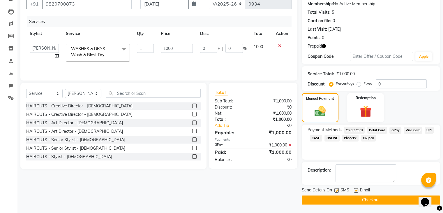
click at [323, 199] on button "Checkout" at bounding box center [371, 199] width 138 height 9
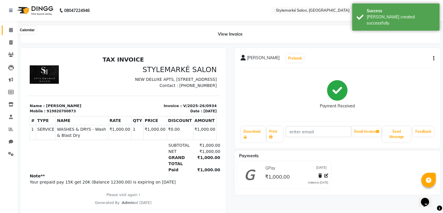
drag, startPoint x: 13, startPoint y: 31, endPoint x: 23, endPoint y: 32, distance: 10.5
click at [13, 31] on span at bounding box center [11, 30] width 10 height 7
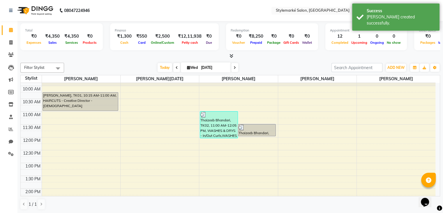
scroll to position [58, 0]
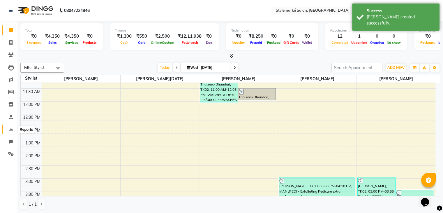
click at [8, 129] on span at bounding box center [11, 129] width 10 height 7
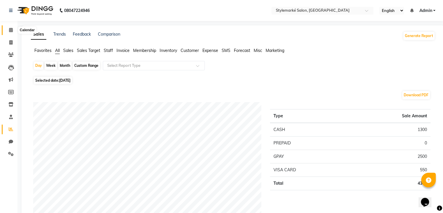
click at [12, 31] on icon at bounding box center [11, 30] width 4 height 4
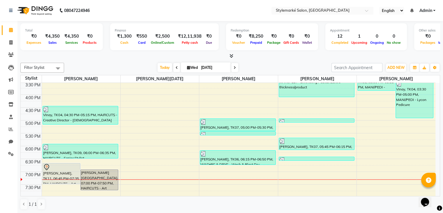
scroll to position [191, 0]
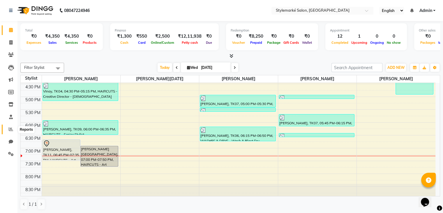
drag, startPoint x: 8, startPoint y: 128, endPoint x: 239, endPoint y: 164, distance: 233.2
click at [9, 128] on icon at bounding box center [11, 129] width 4 height 4
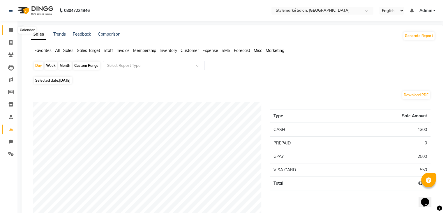
click at [9, 32] on icon at bounding box center [11, 30] width 4 height 4
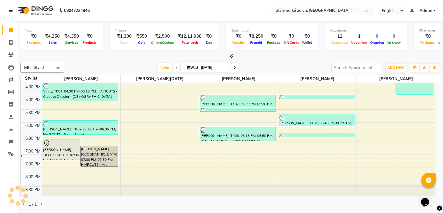
scroll to position [191, 0]
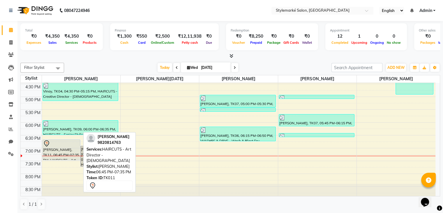
click at [52, 151] on div "[PERSON_NAME], TK11, 06:45 PM-07:35 PM, HAIRCUTS - Art Director - [DEMOGRAPHIC_…" at bounding box center [61, 149] width 37 height 20
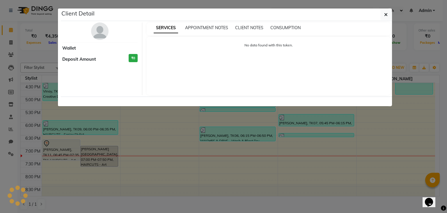
select select "7"
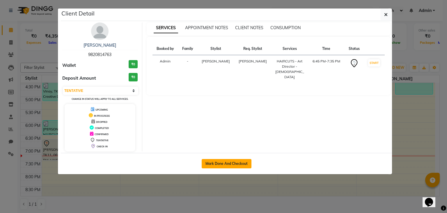
click at [245, 161] on button "Mark Done And Checkout" at bounding box center [227, 163] width 50 height 9
select select "service"
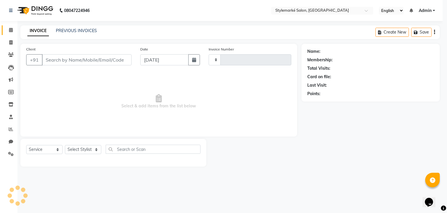
type input "0935"
select select "7909"
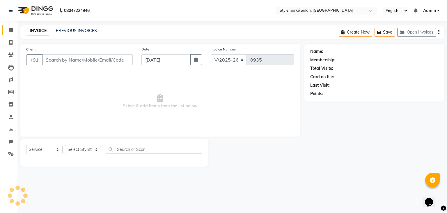
type input "9820814763"
select select "71239"
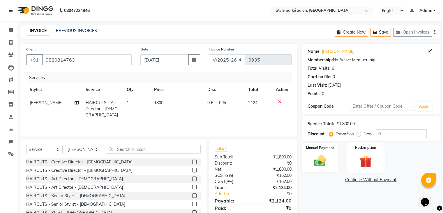
click at [368, 161] on img at bounding box center [366, 161] width 20 height 15
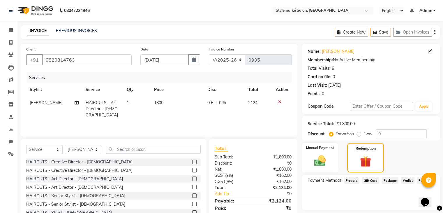
scroll to position [21, 0]
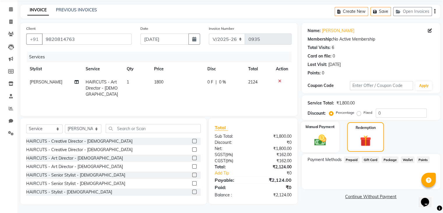
click at [328, 145] on img at bounding box center [320, 140] width 20 height 14
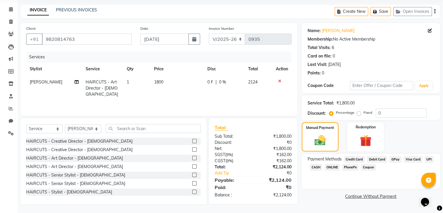
click at [434, 11] on icon "button" at bounding box center [434, 11] width 1 height 0
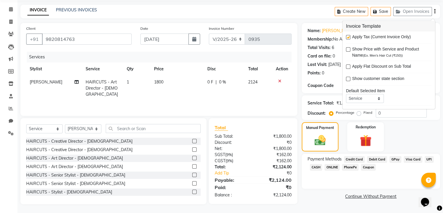
click at [347, 37] on label at bounding box center [348, 37] width 4 height 4
click at [347, 37] on input "checkbox" at bounding box center [348, 38] width 4 height 4
checkbox input "false"
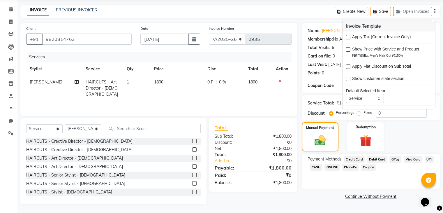
click at [394, 159] on span "GPay" at bounding box center [395, 159] width 12 height 7
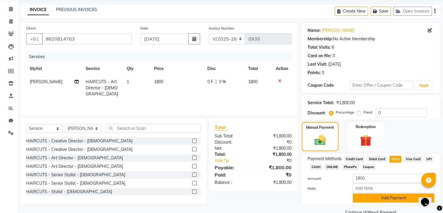
scroll to position [34, 0]
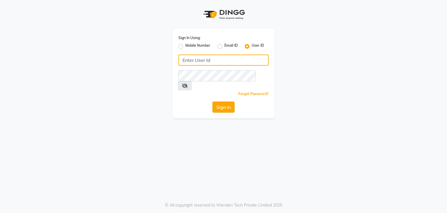
type input "stylemarké"
click at [220, 101] on button "Sign In" at bounding box center [224, 106] width 22 height 11
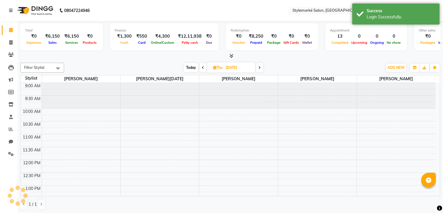
select select "en"
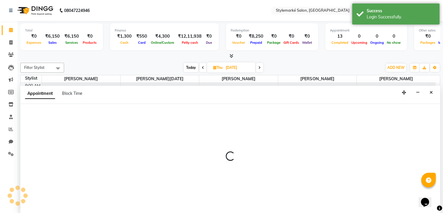
select select "71239"
select select "tentative"
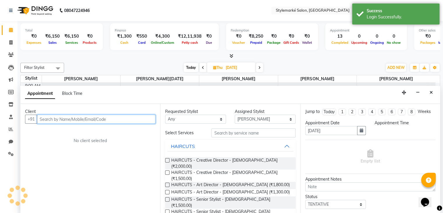
select select "660"
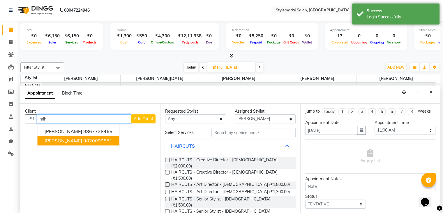
click at [83, 142] on ngb-highlight "9820099851" at bounding box center [97, 141] width 29 height 6
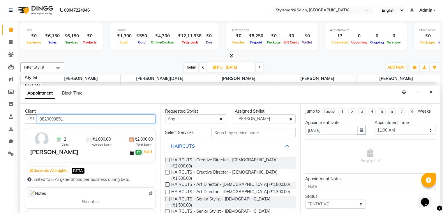
type input "9820099851"
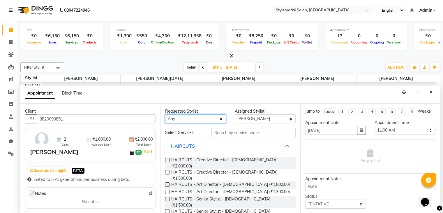
drag, startPoint x: 211, startPoint y: 117, endPoint x: 210, endPoint y: 122, distance: 5.6
click at [211, 117] on select "Any [PERSON_NAME] ⁠[PERSON_NAME][DATE] ⁠[PERSON_NAME] [PERSON_NAME] [PERSON_NAM…" at bounding box center [195, 118] width 61 height 9
select select "71239"
click at [165, 114] on select "Any [PERSON_NAME] ⁠[PERSON_NAME][DATE] ⁠[PERSON_NAME] [PERSON_NAME] [PERSON_NAM…" at bounding box center [195, 118] width 61 height 9
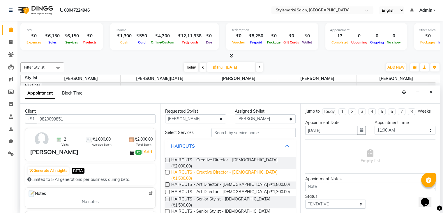
drag, startPoint x: 168, startPoint y: 166, endPoint x: 245, endPoint y: 164, distance: 77.5
click at [168, 170] on label at bounding box center [167, 172] width 4 height 4
click at [168, 171] on input "checkbox" at bounding box center [167, 173] width 4 height 4
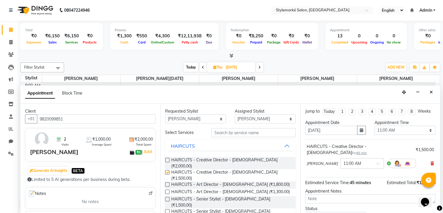
checkbox input "false"
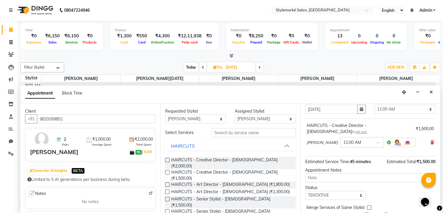
scroll to position [38, 0]
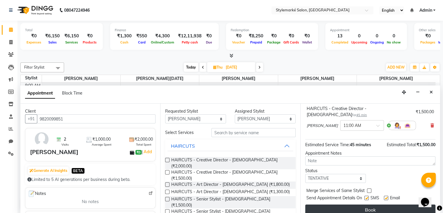
click at [360, 204] on button "Book" at bounding box center [370, 209] width 130 height 10
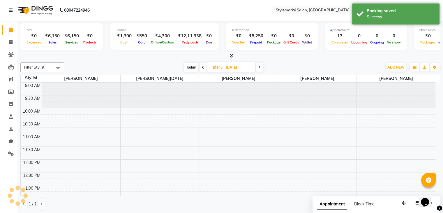
scroll to position [0, 0]
